Goal: Task Accomplishment & Management: Manage account settings

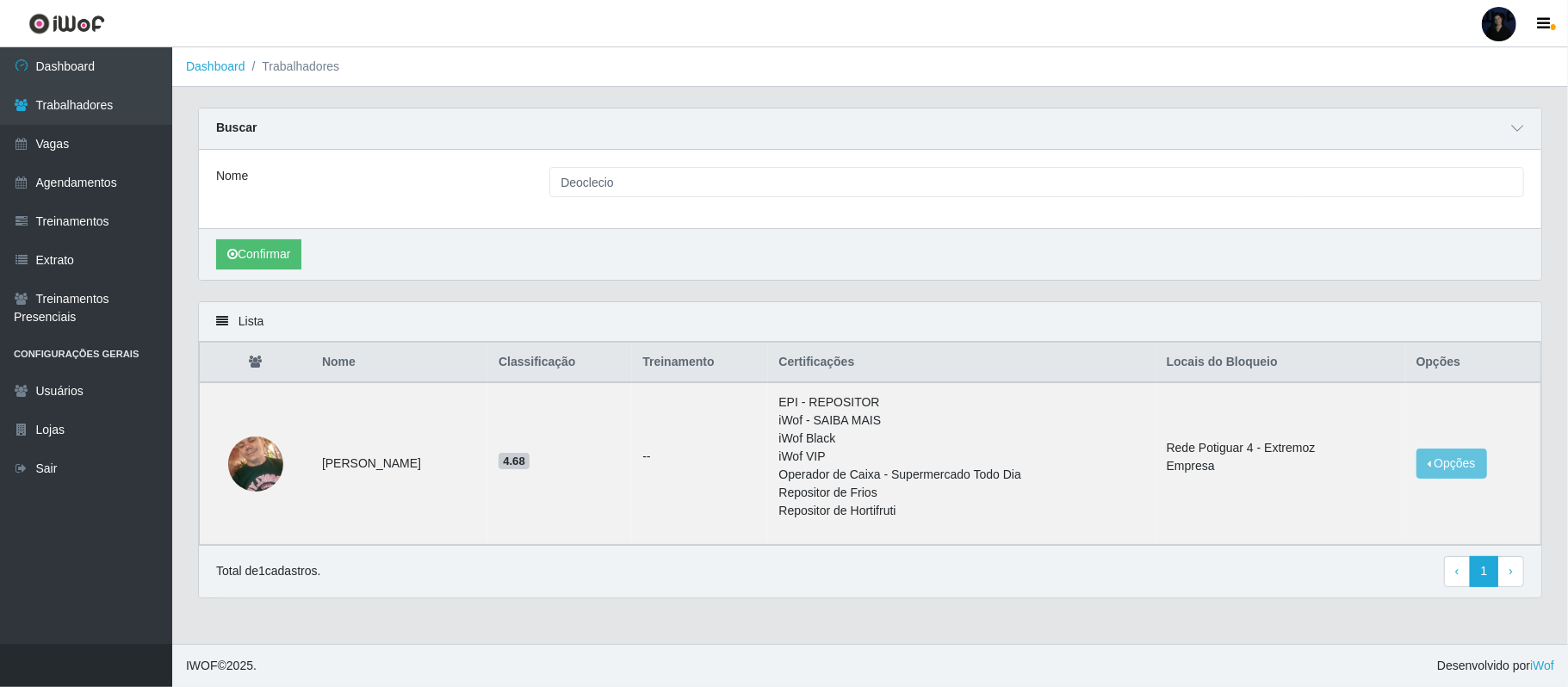
click at [1493, 24] on div at bounding box center [1499, 24] width 34 height 34
click at [1437, 126] on button "Sair" at bounding box center [1465, 134] width 155 height 35
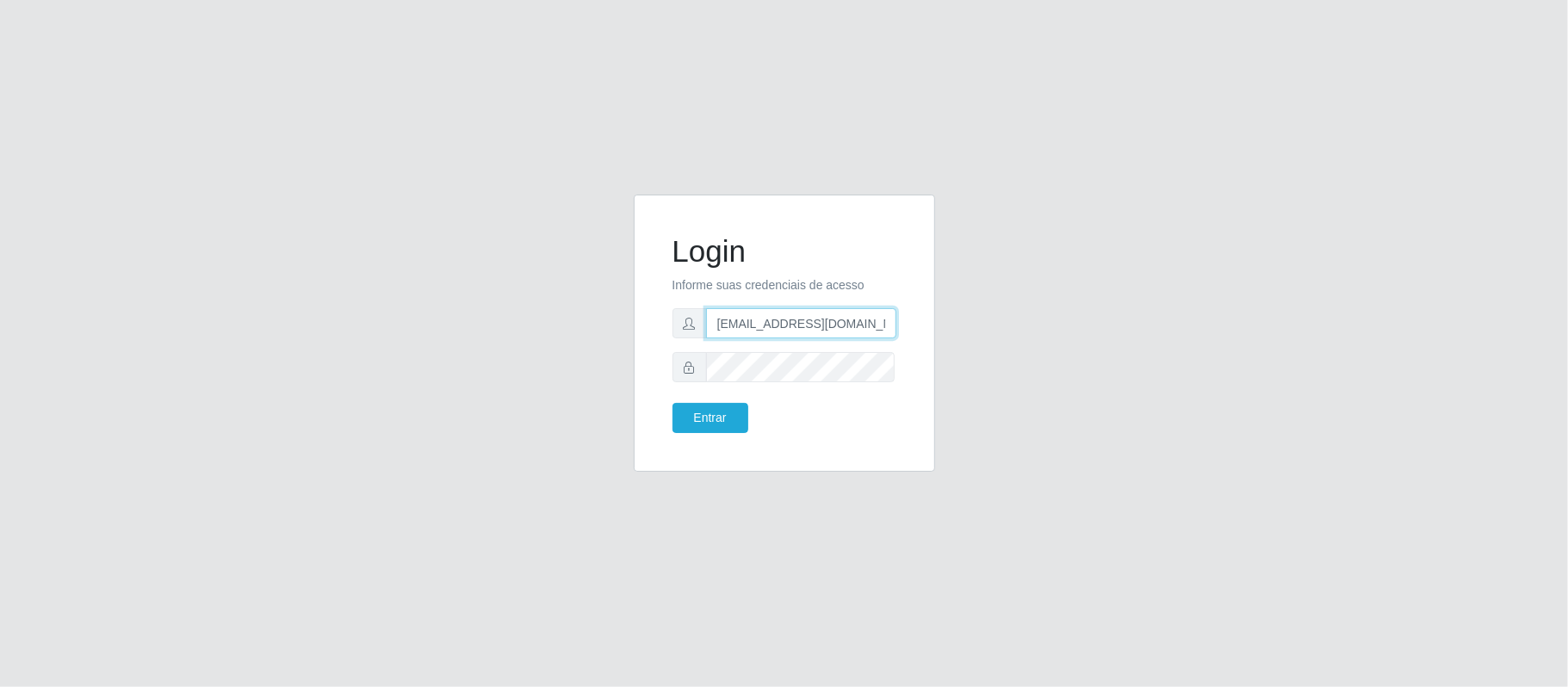
scroll to position [0, 11]
drag, startPoint x: 801, startPoint y: 324, endPoint x: 945, endPoint y: 313, distance: 144.4
click at [945, 313] on div "Login Informe suas credenciais de acesso [EMAIL_ADDRESS][DOMAIN_NAME] Entrar" at bounding box center [784, 343] width 327 height 298
type input "[EMAIL_ADDRESS][DOMAIN_NAME]"
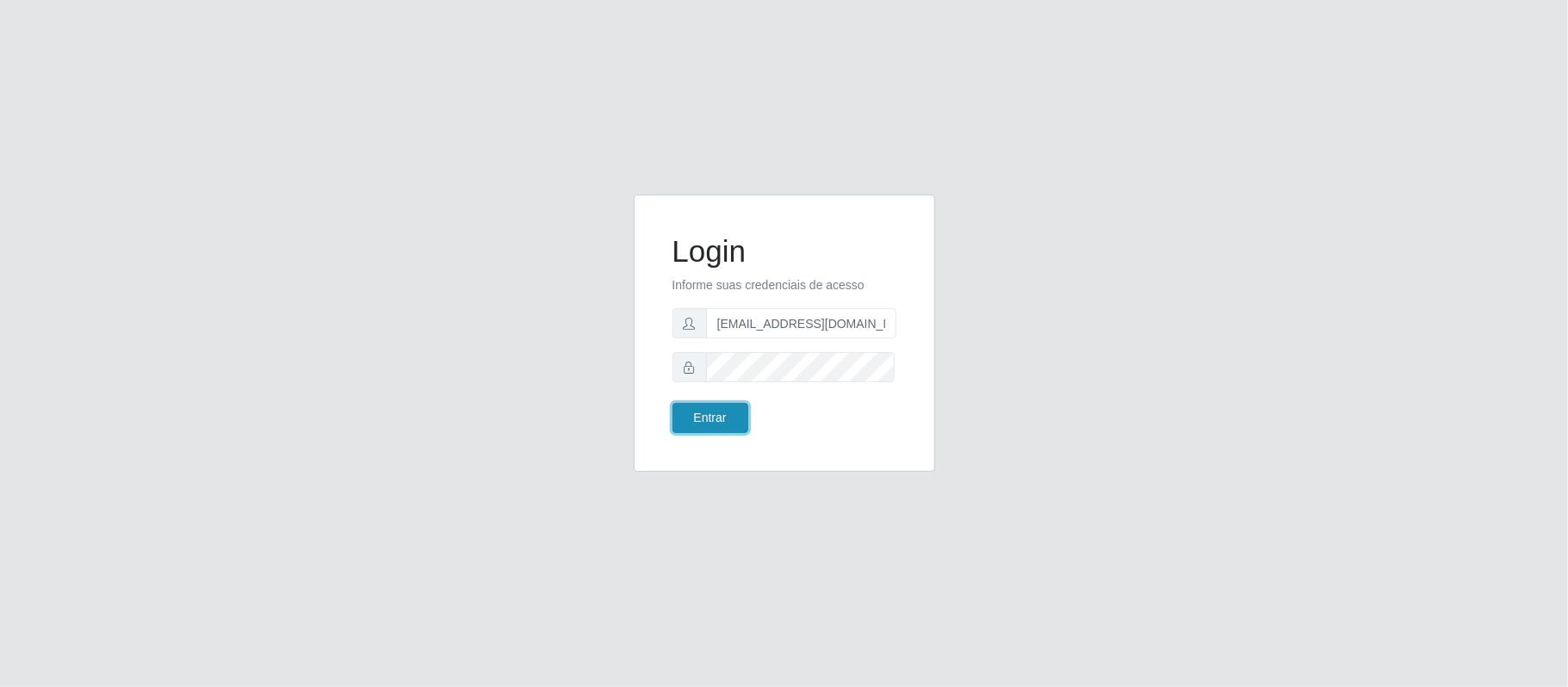
click at [691, 431] on button "Entrar" at bounding box center [711, 418] width 76 height 30
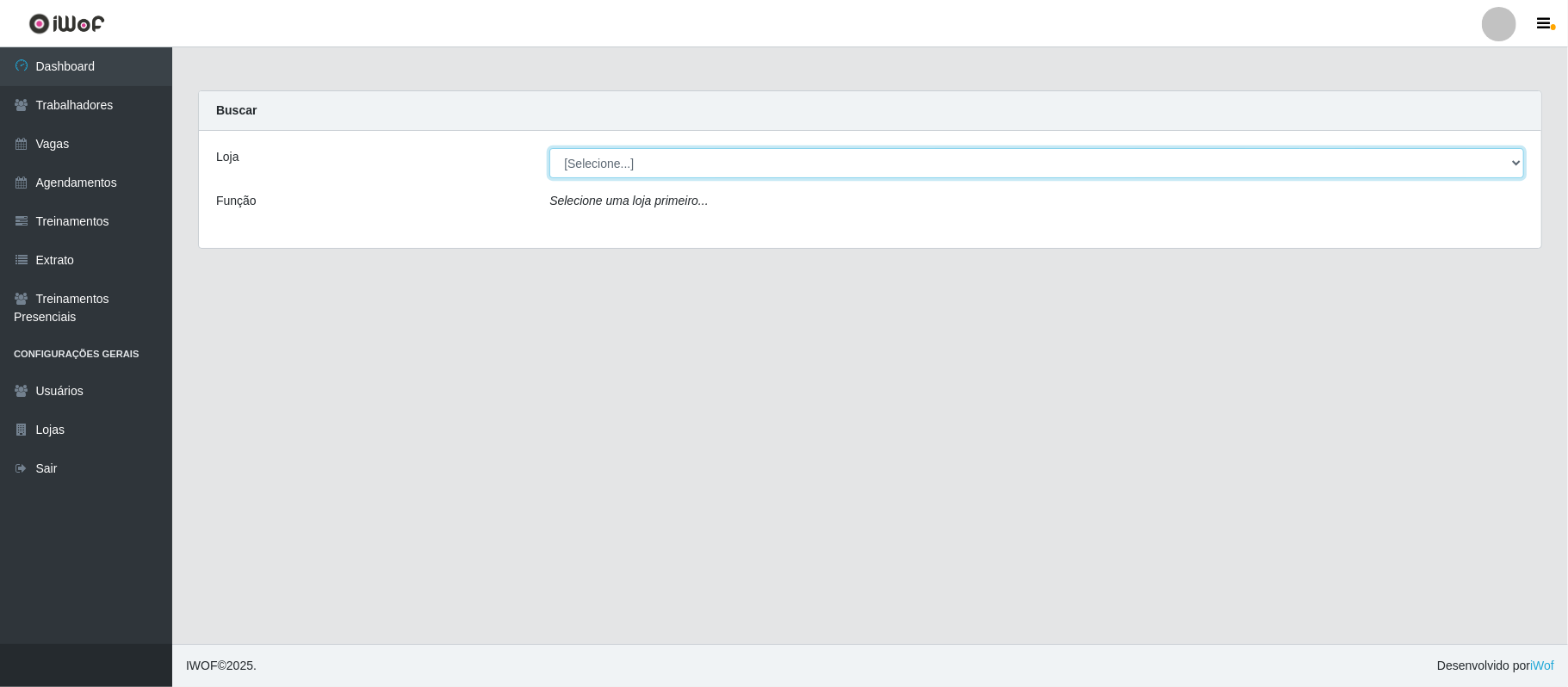
click at [787, 166] on select "[Selecione...] Supermercado Queiroz - Alto São Manoel Supermercado Queiroz - Ca…" at bounding box center [1036, 163] width 975 height 30
select select "512"
click at [549, 148] on select "[Selecione...] Supermercado Queiroz - Alto São Manoel Supermercado Queiroz - Ca…" at bounding box center [1036, 163] width 975 height 30
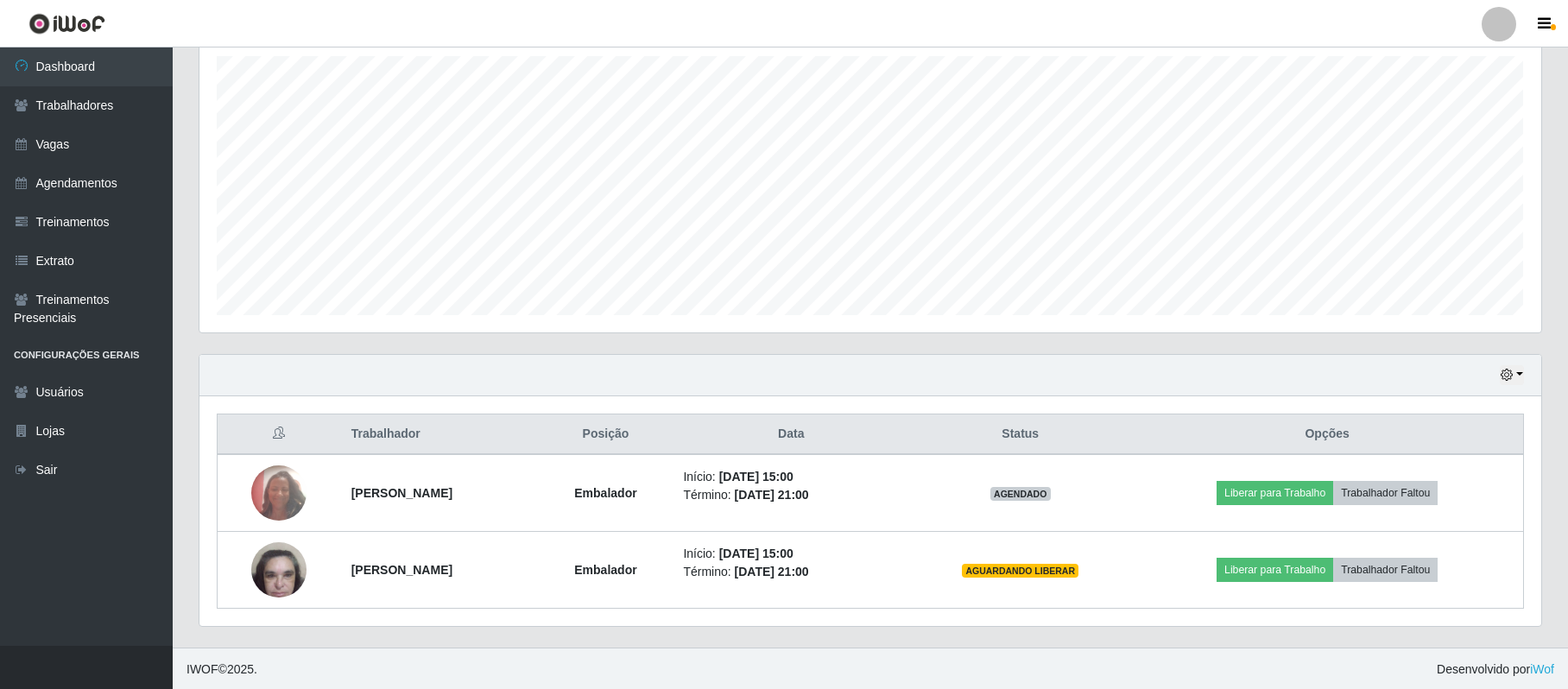
scroll to position [308, 0]
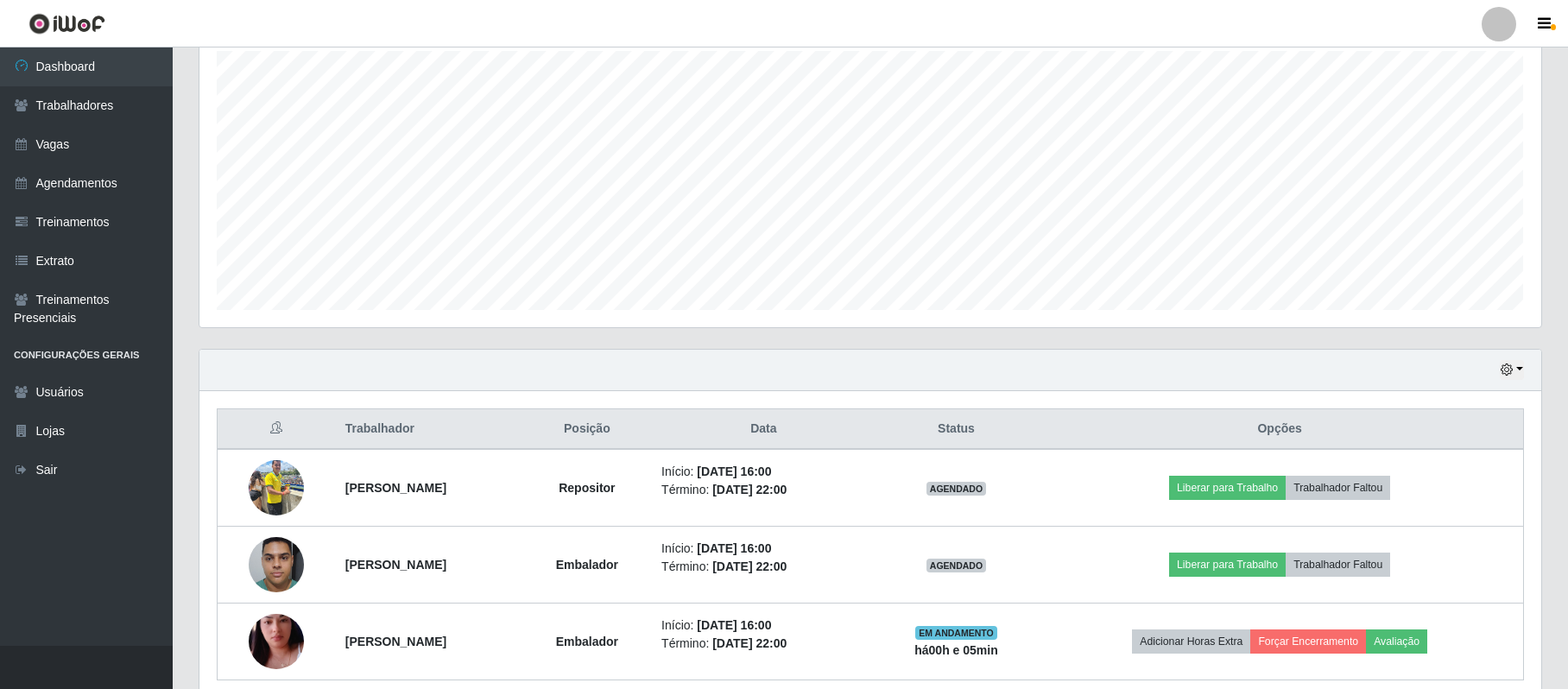
click at [1489, 26] on div at bounding box center [1499, 24] width 35 height 35
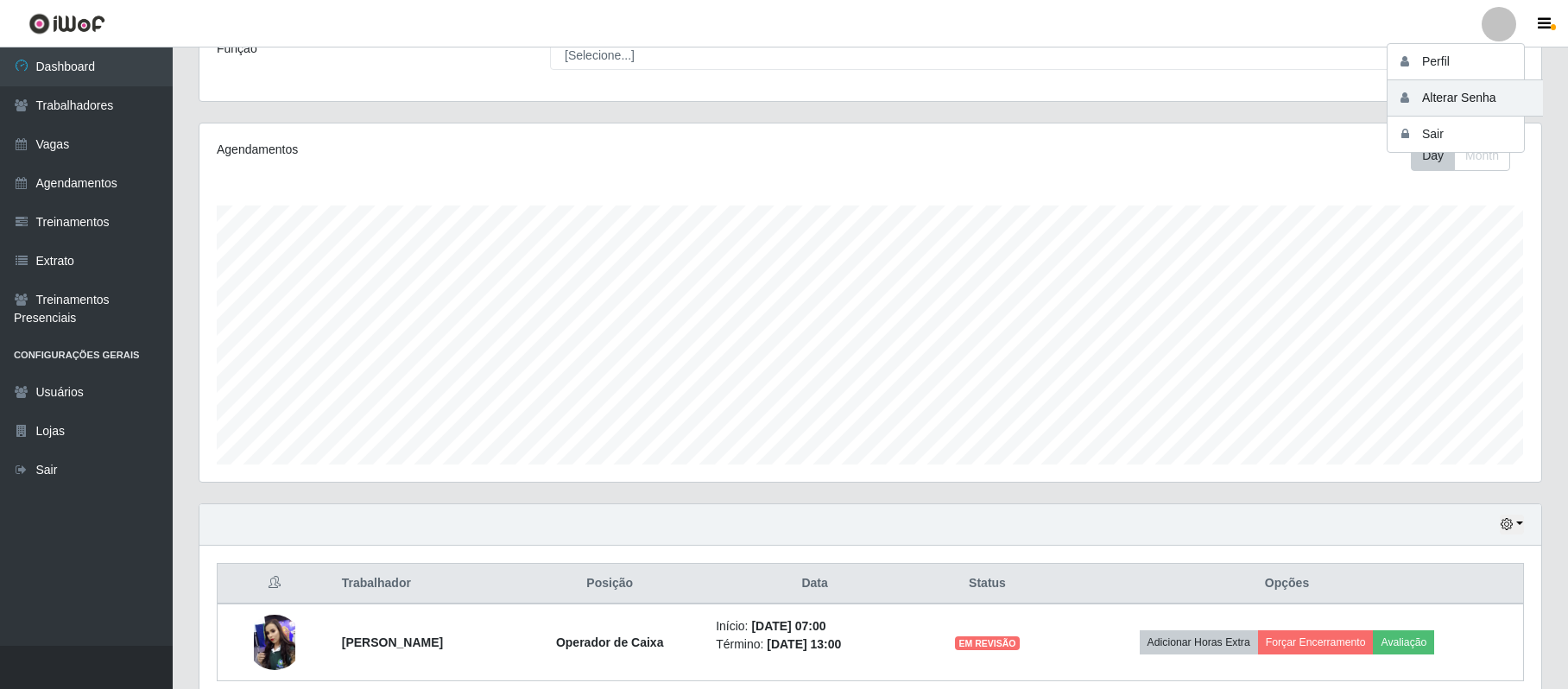
scroll to position [230, 0]
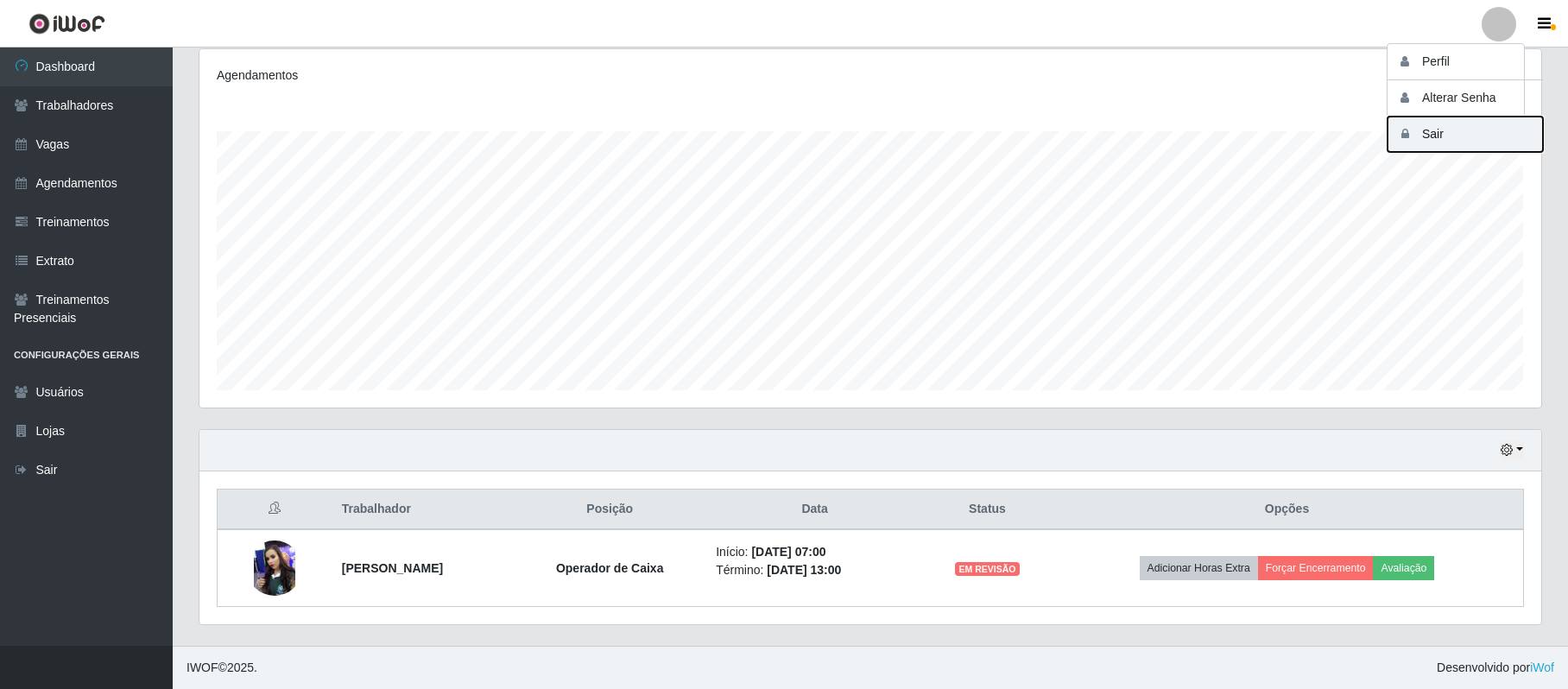
click at [1449, 135] on button "Sair" at bounding box center [1465, 134] width 155 height 35
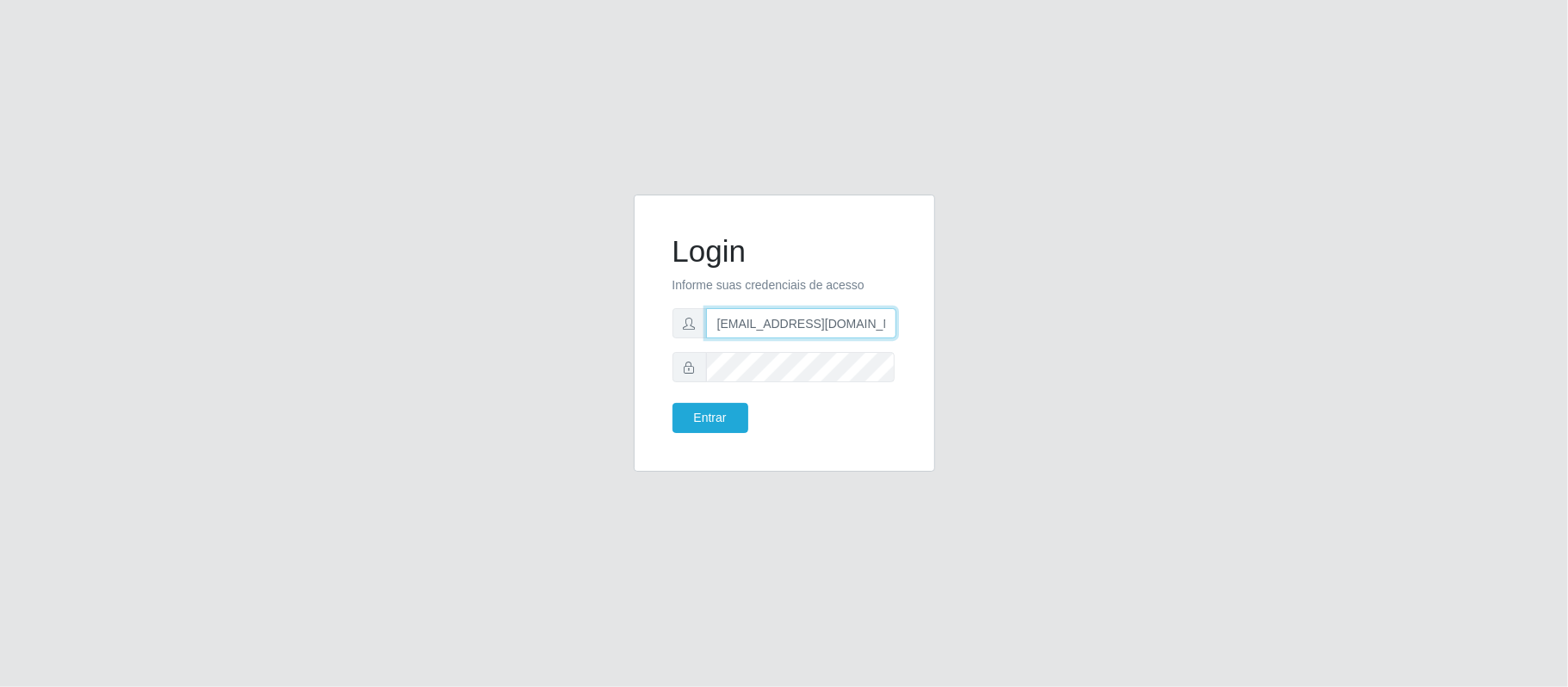
drag, startPoint x: 799, startPoint y: 320, endPoint x: 904, endPoint y: 321, distance: 105.0
click at [904, 321] on div "Login Informe suas credenciais de acesso [EMAIL_ADDRESS][DOMAIN_NAME] Entrar" at bounding box center [784, 332] width 258 height 234
type input "[EMAIL_ADDRESS][DOMAIN_NAME]"
click at [706, 420] on button "Entrar" at bounding box center [711, 418] width 76 height 30
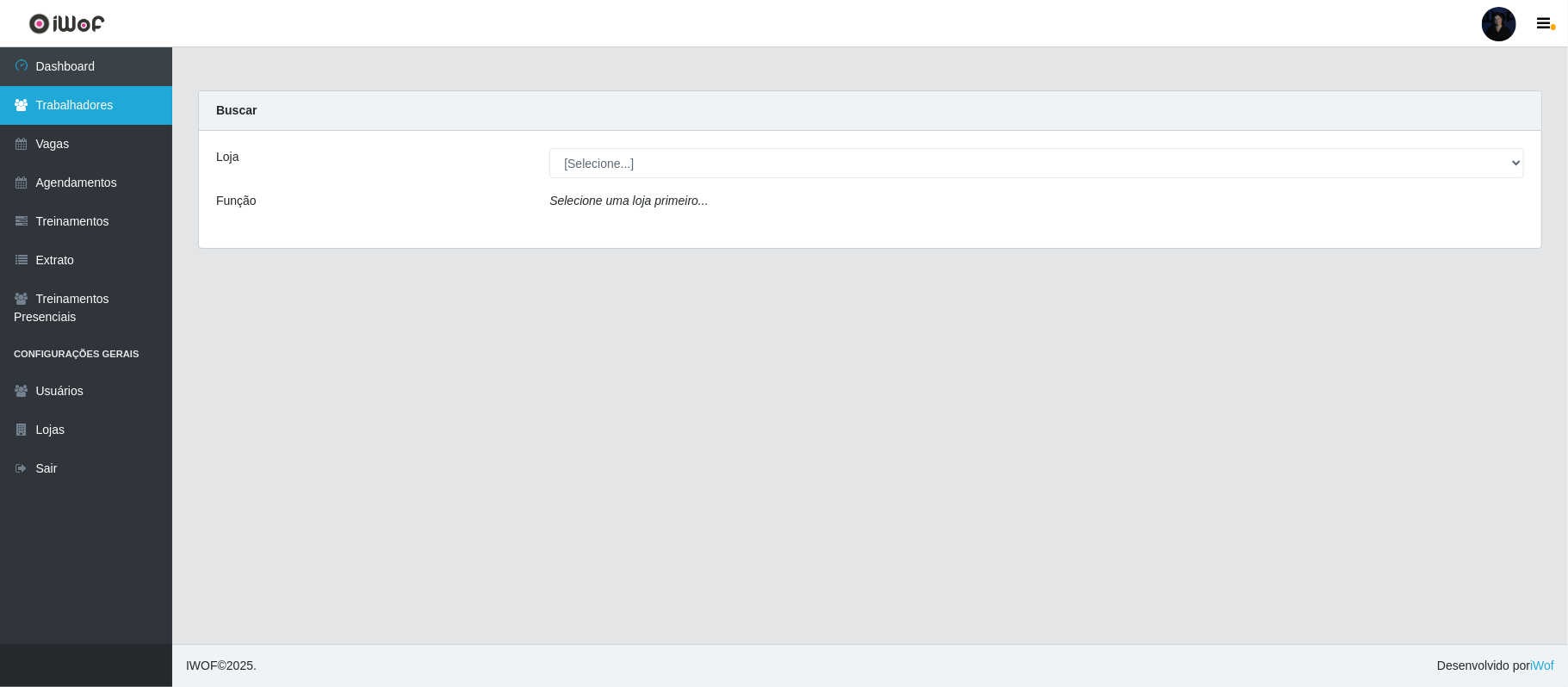
click at [121, 114] on link "Trabalhadores" at bounding box center [86, 105] width 172 height 39
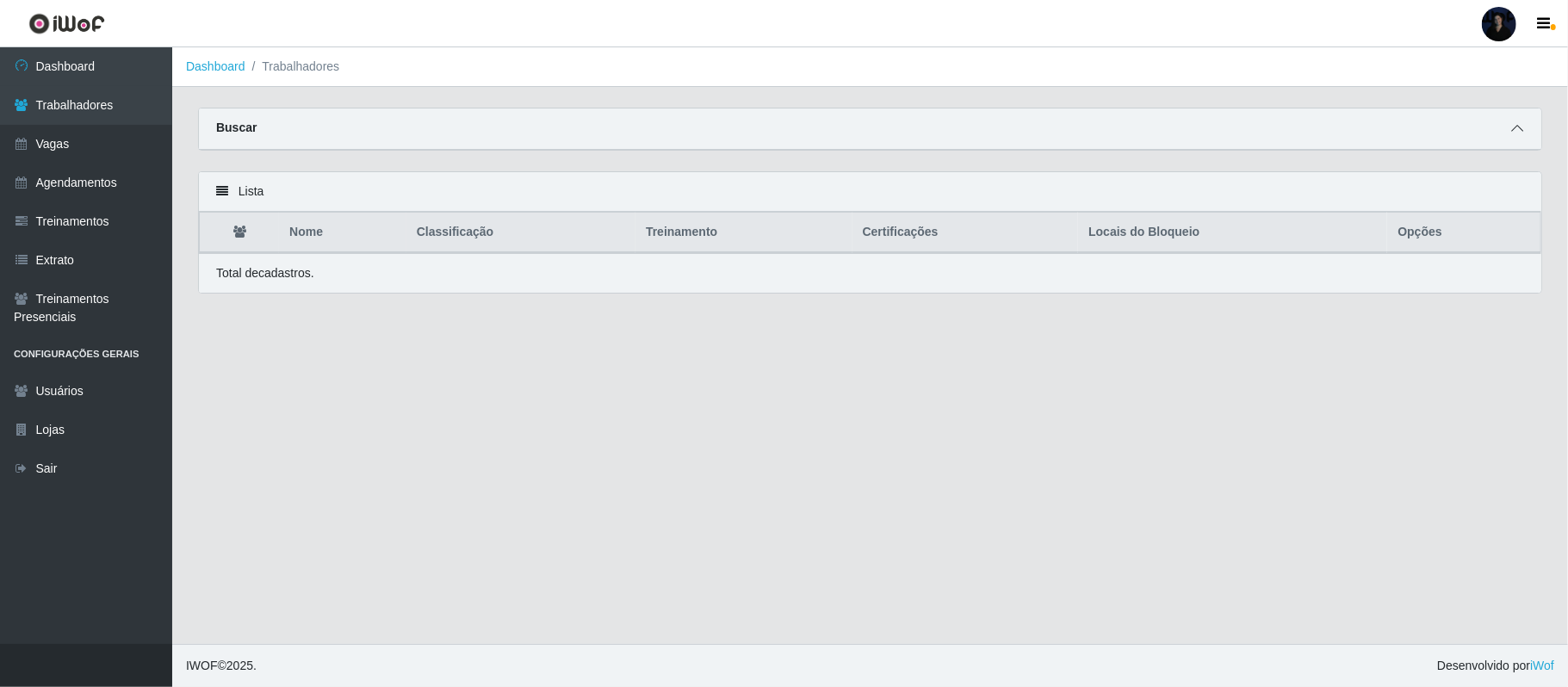
click at [1519, 125] on icon at bounding box center [1518, 128] width 12 height 12
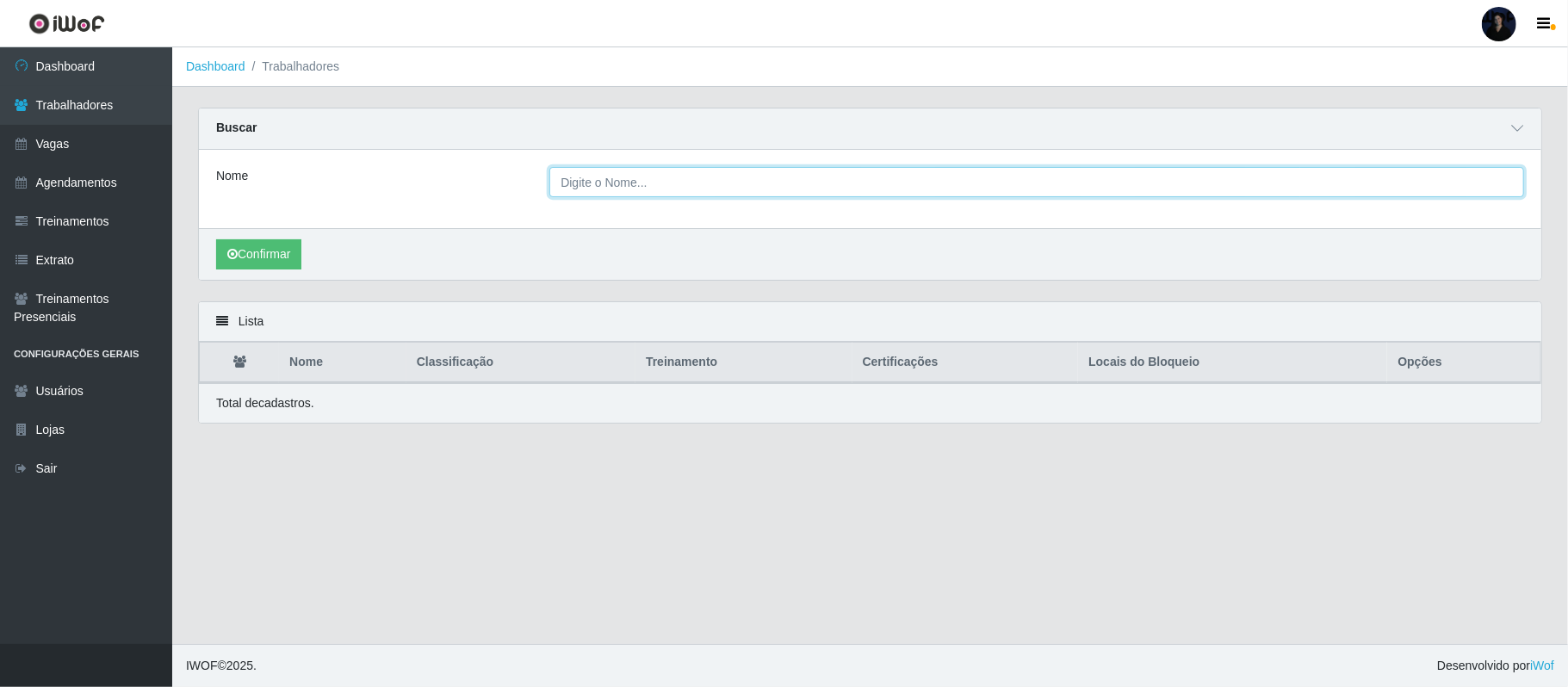
click at [706, 184] on input "Nome" at bounding box center [1036, 182] width 975 height 30
paste input "[PERSON_NAME]"
type input "[PERSON_NAME]"
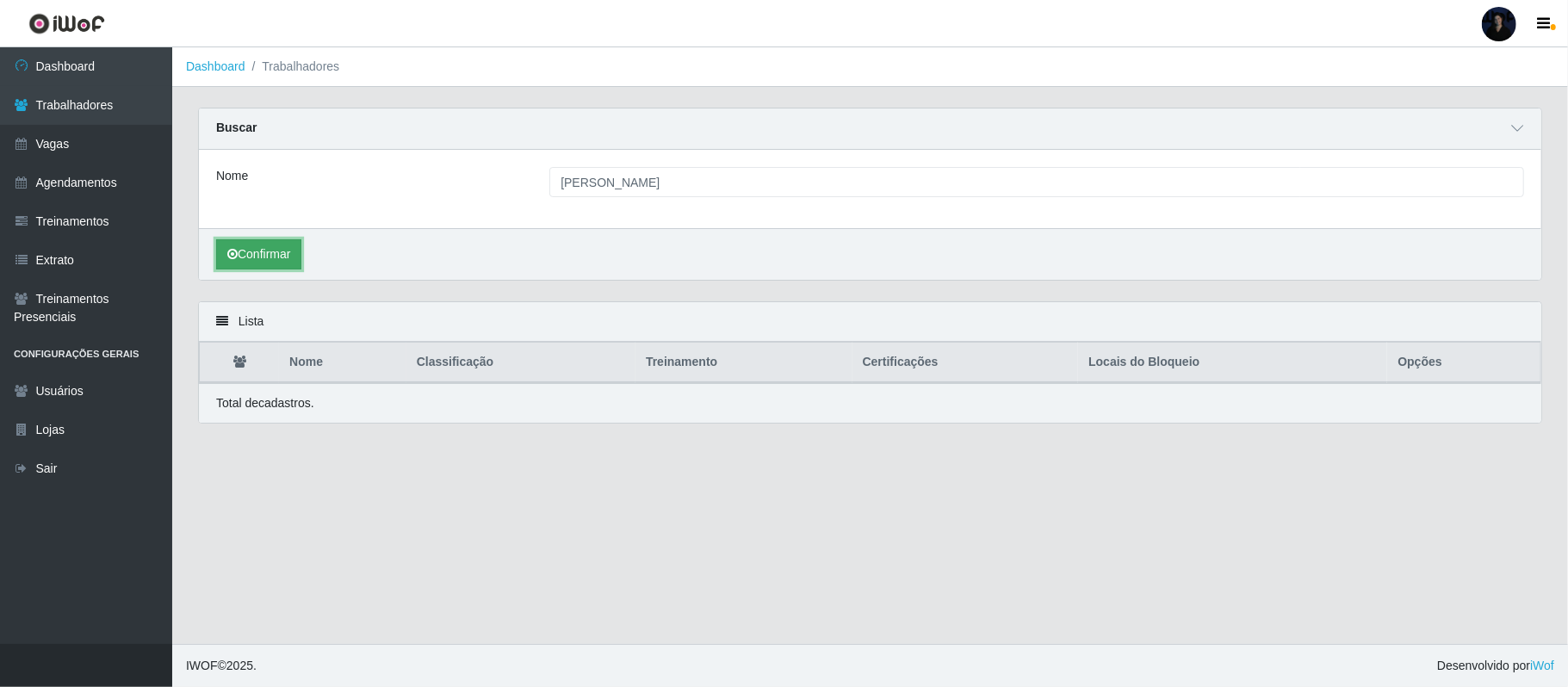
click at [248, 265] on button "Confirmar" at bounding box center [258, 255] width 85 height 30
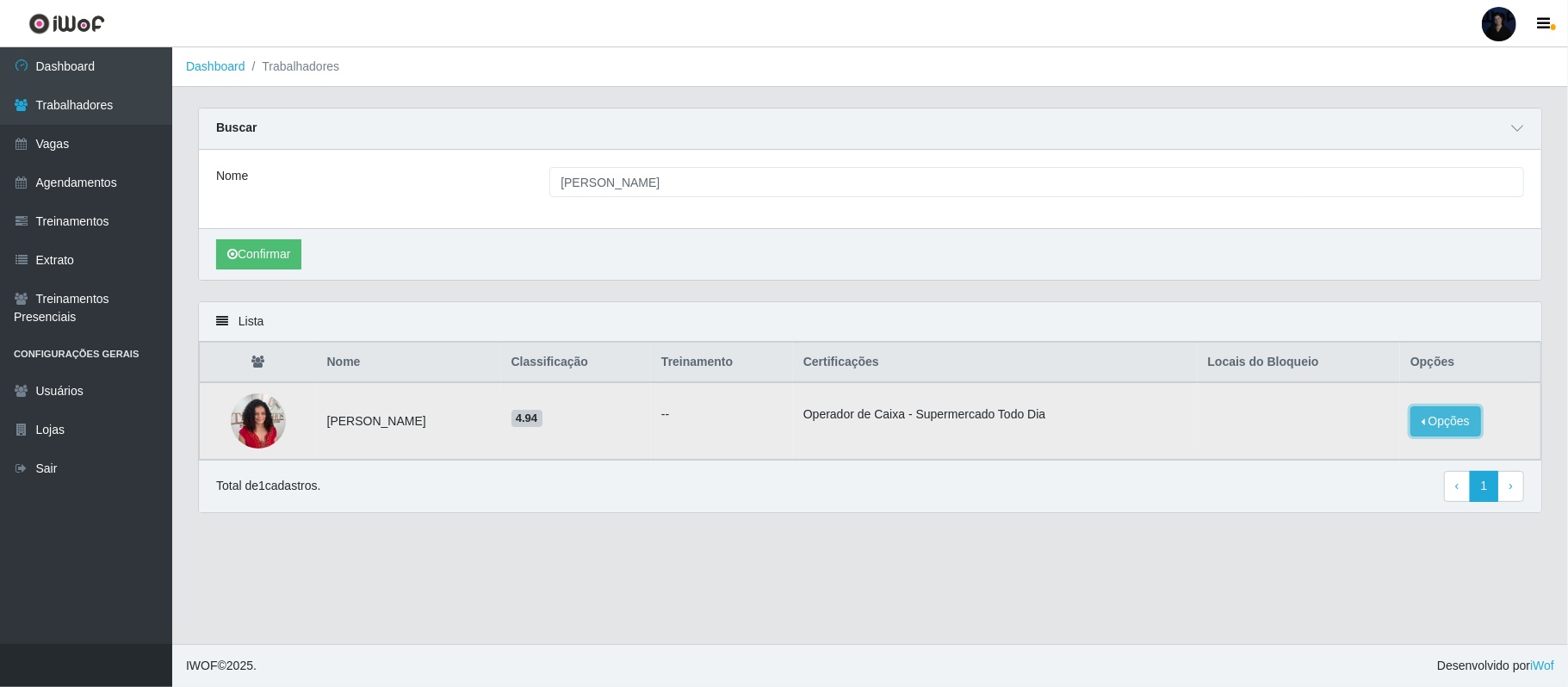
click at [1469, 416] on button "Opções" at bounding box center [1446, 422] width 71 height 30
click at [1320, 428] on button "Bloquear - Loja" at bounding box center [1337, 437] width 139 height 35
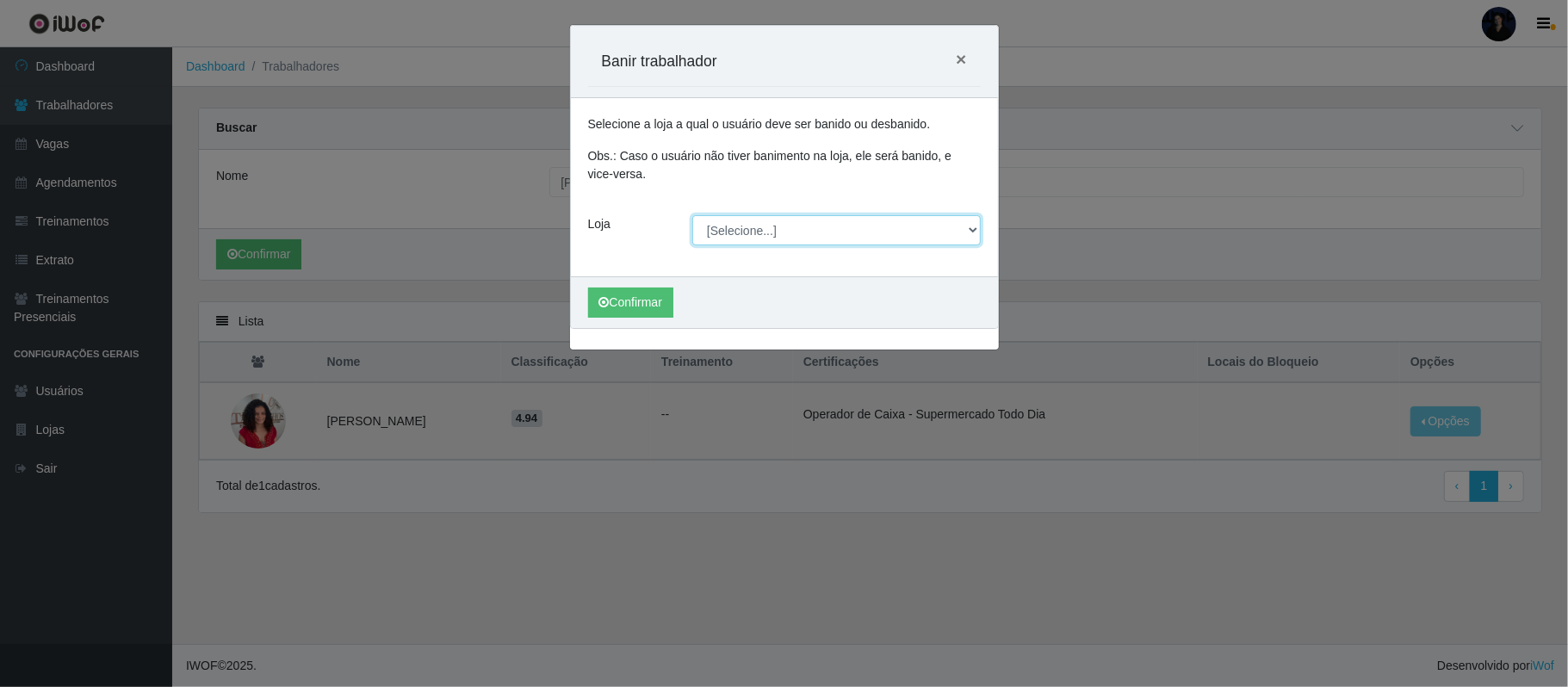
click at [755, 232] on select "[Selecione...] Rede Potiguar 4 - Extremoz Rede Potiguar 5 - Extremoz Rede Potig…" at bounding box center [837, 230] width 288 height 30
select select "80"
click at [692, 216] on select "[Selecione...] Rede Potiguar 4 - Extremoz Rede Potiguar 5 - Extremoz Rede Potig…" at bounding box center [837, 230] width 288 height 30
click at [620, 309] on button "Confirmar" at bounding box center [631, 302] width 85 height 30
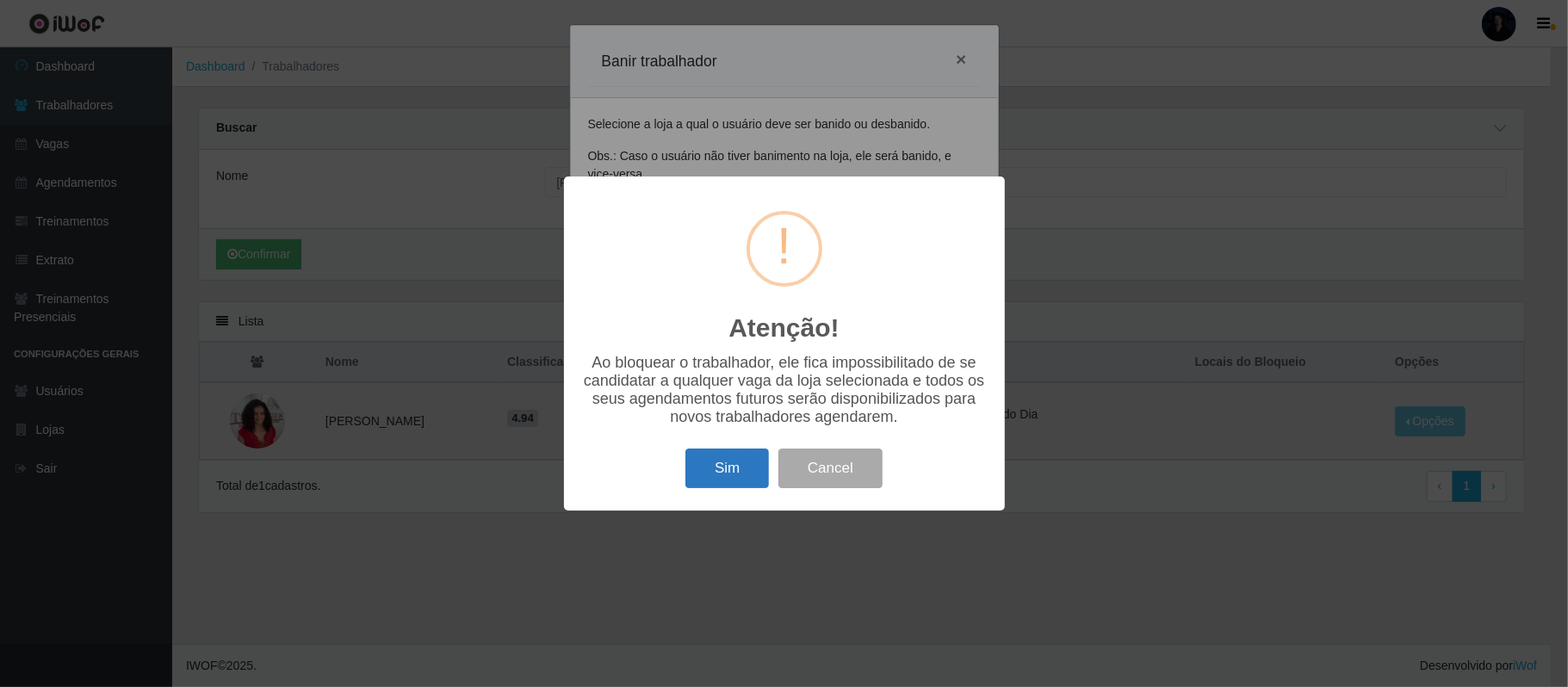
click at [731, 466] on button "Sim" at bounding box center [727, 469] width 83 height 41
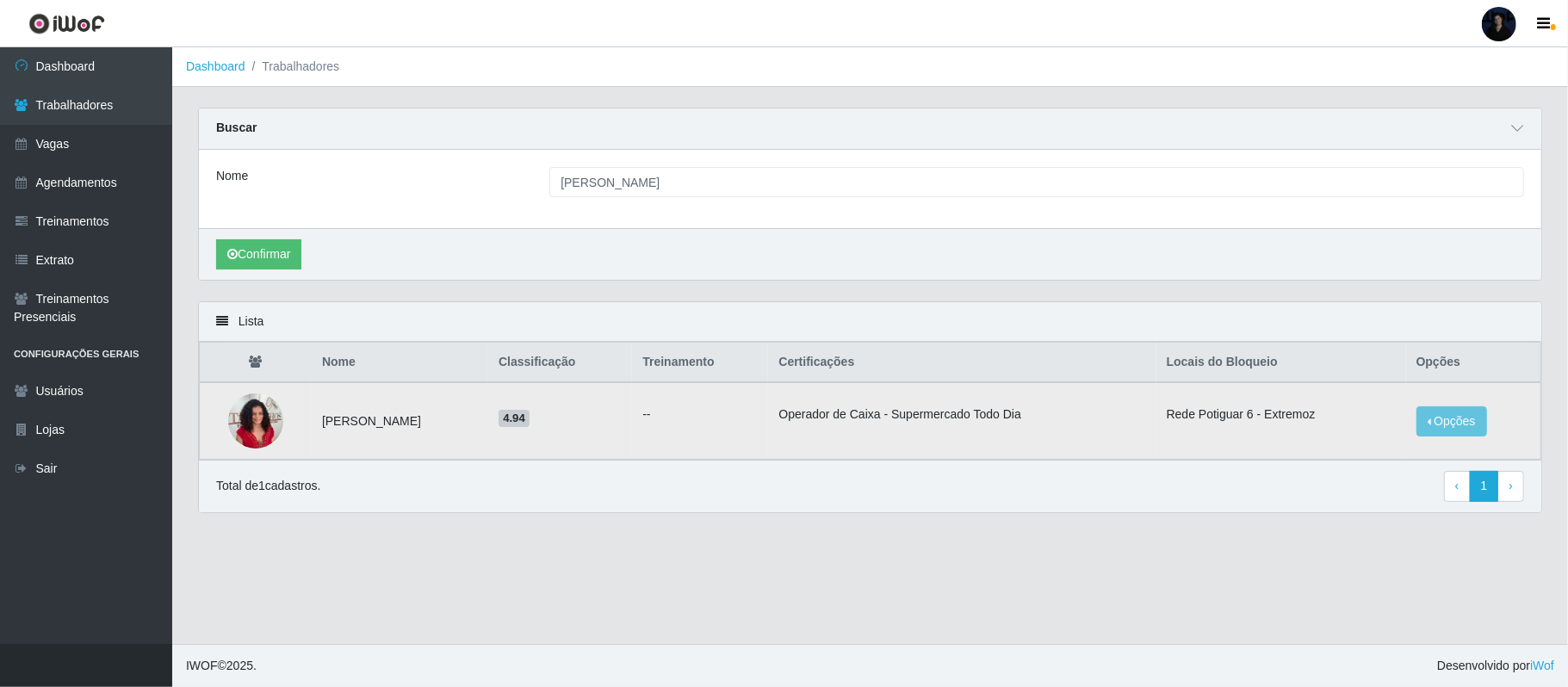
drag, startPoint x: 320, startPoint y: 421, endPoint x: 478, endPoint y: 418, distance: 158.0
click at [478, 418] on td "[PERSON_NAME]" at bounding box center [400, 421] width 177 height 78
copy td "[PERSON_NAME]"
